Goal: Task Accomplishment & Management: Use online tool/utility

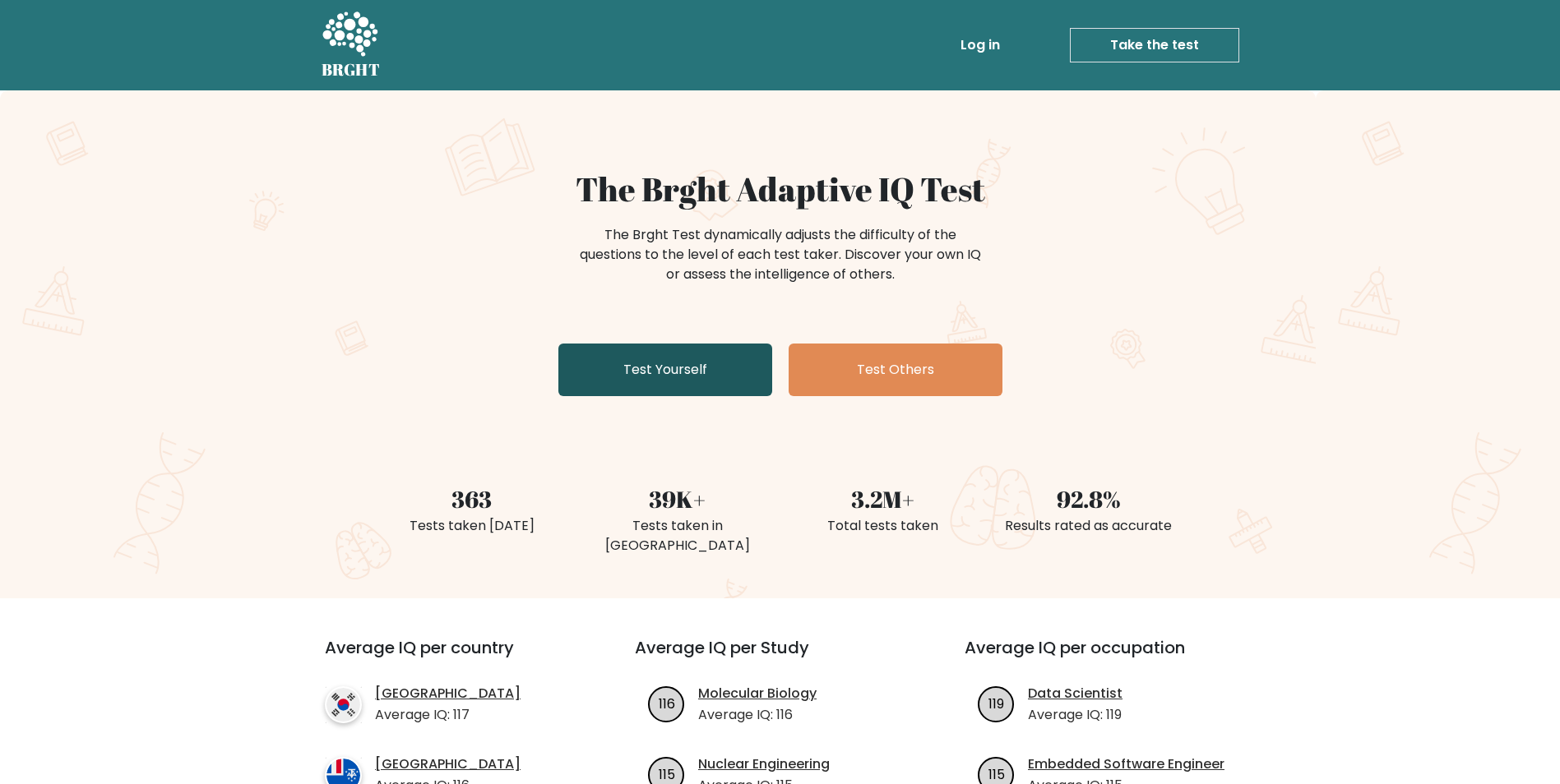
click at [645, 368] on link "Test Yourself" at bounding box center [665, 369] width 214 height 53
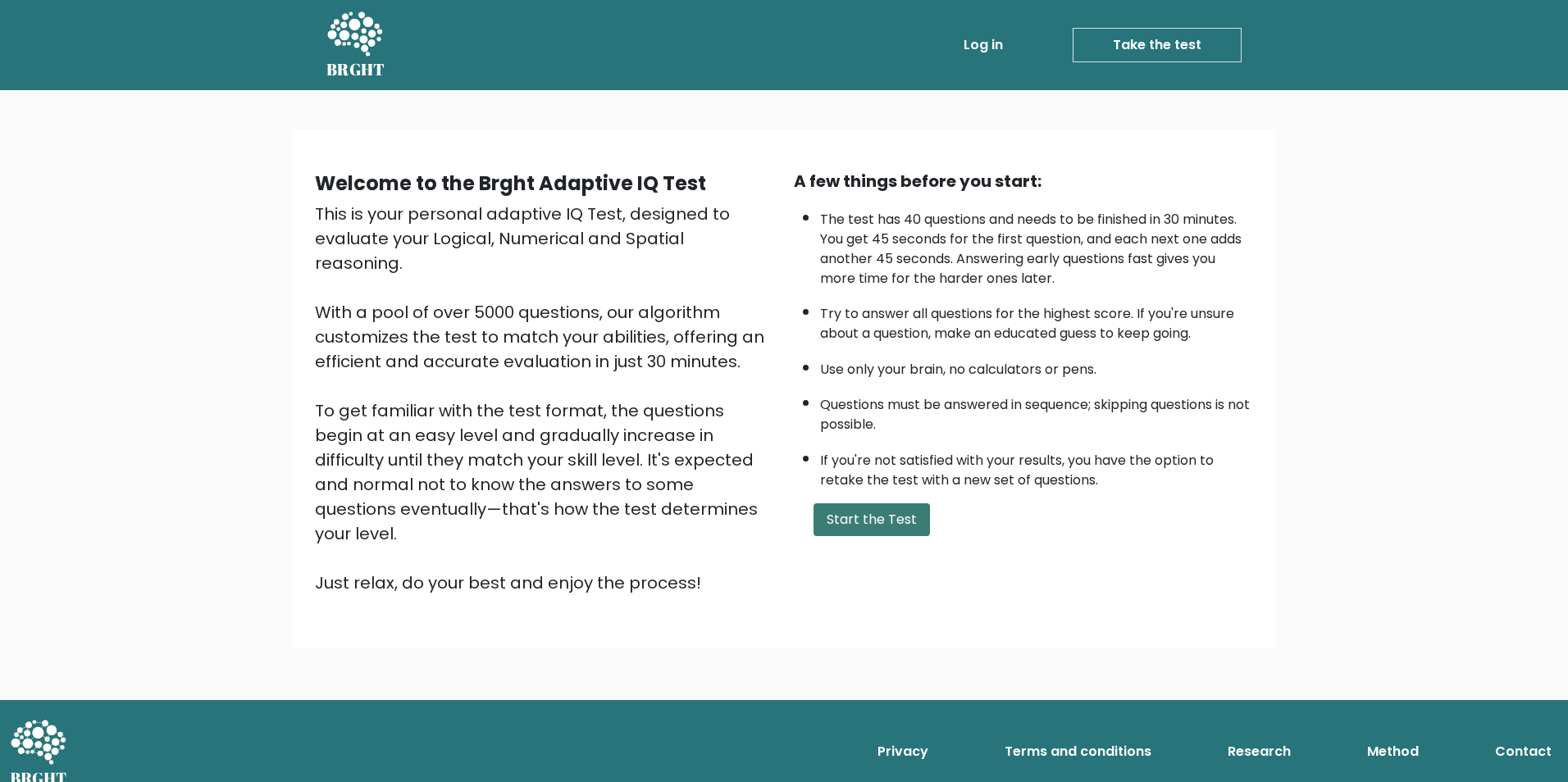
click at [893, 529] on button "Start the Test" at bounding box center [871, 519] width 117 height 33
click at [881, 515] on button "Start the Test" at bounding box center [871, 519] width 117 height 33
